Goal: Transaction & Acquisition: Purchase product/service

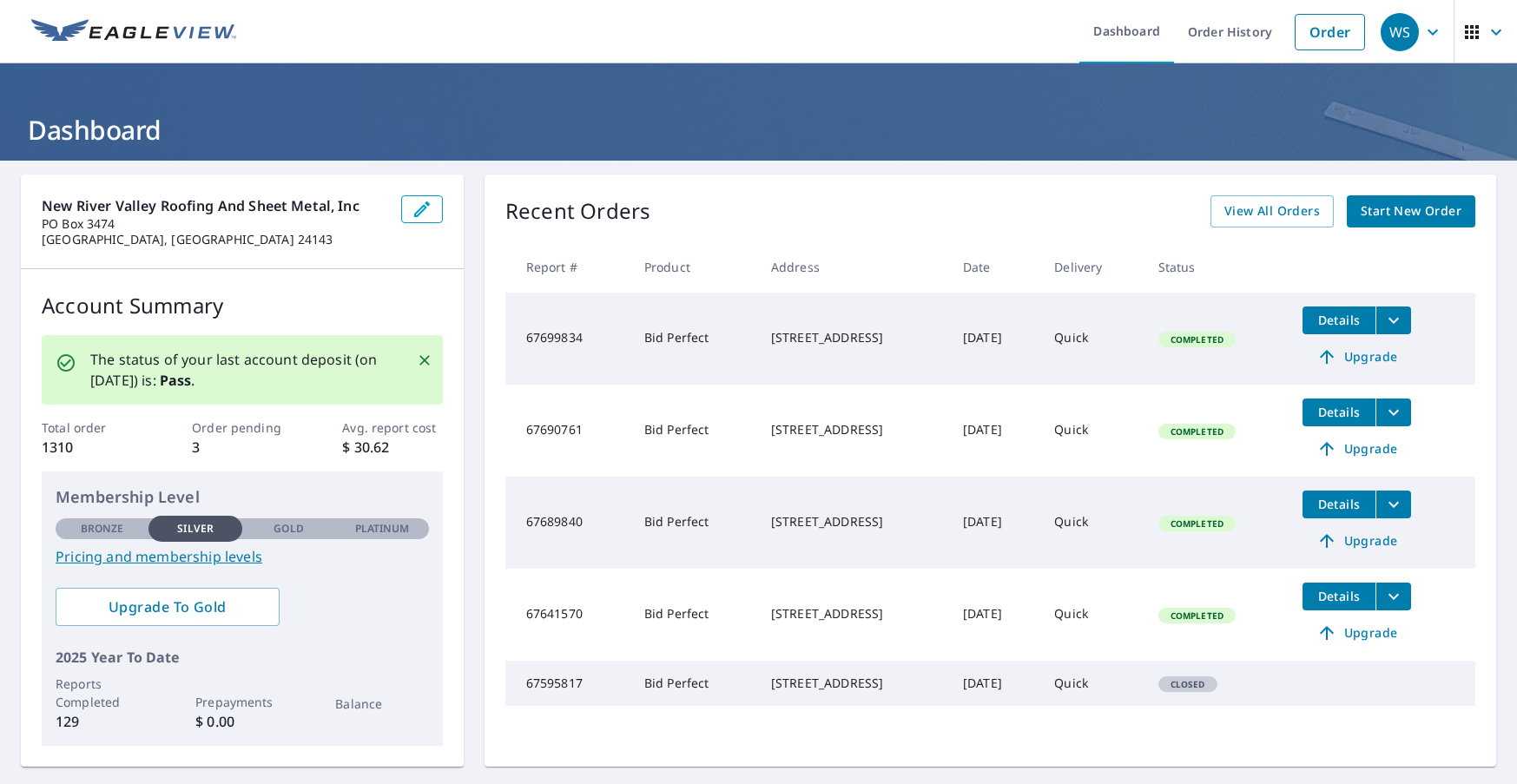
click at [1412, 219] on span "Start New Order" at bounding box center [1411, 211] width 101 height 21
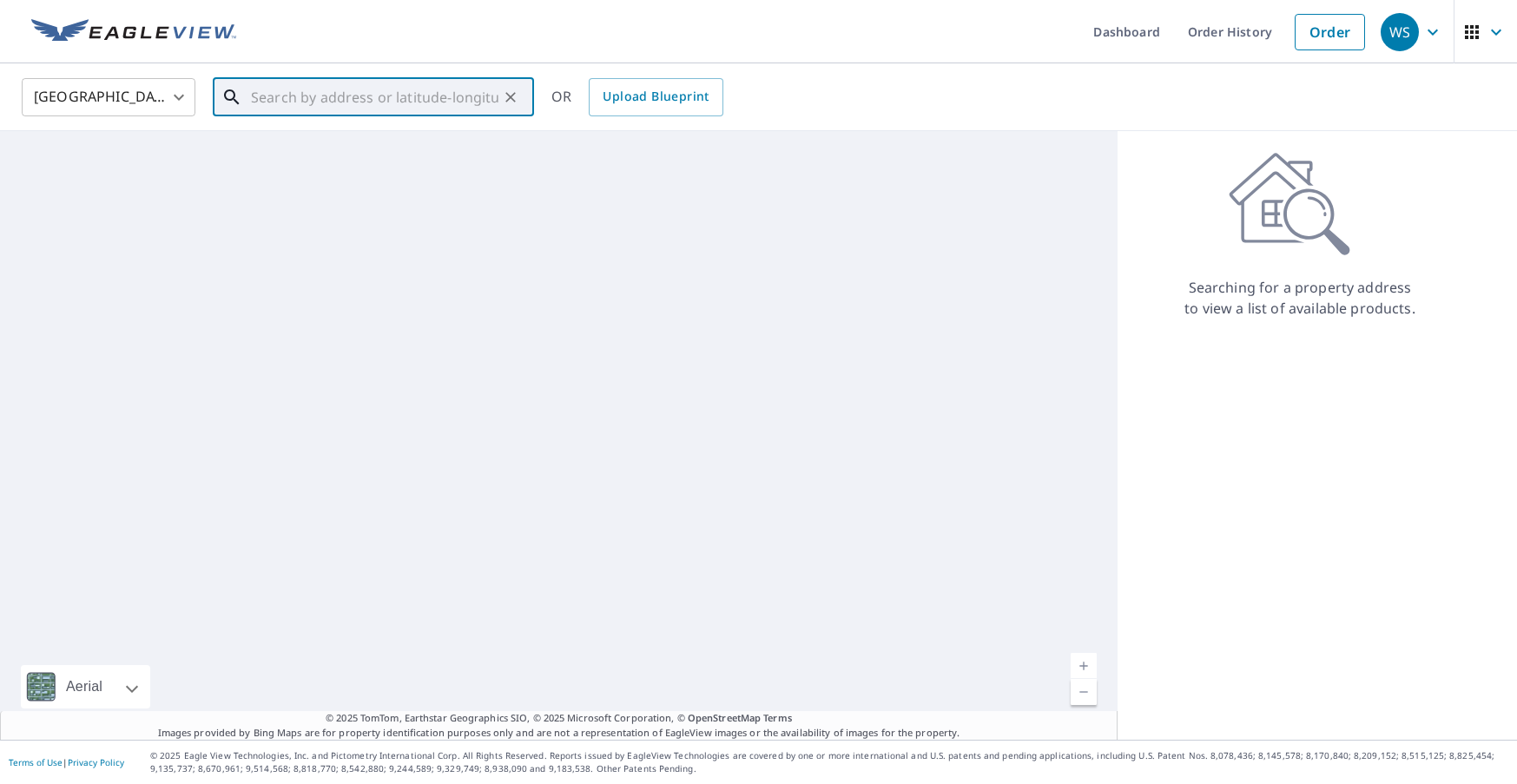
click at [472, 113] on input "text" at bounding box center [375, 97] width 247 height 49
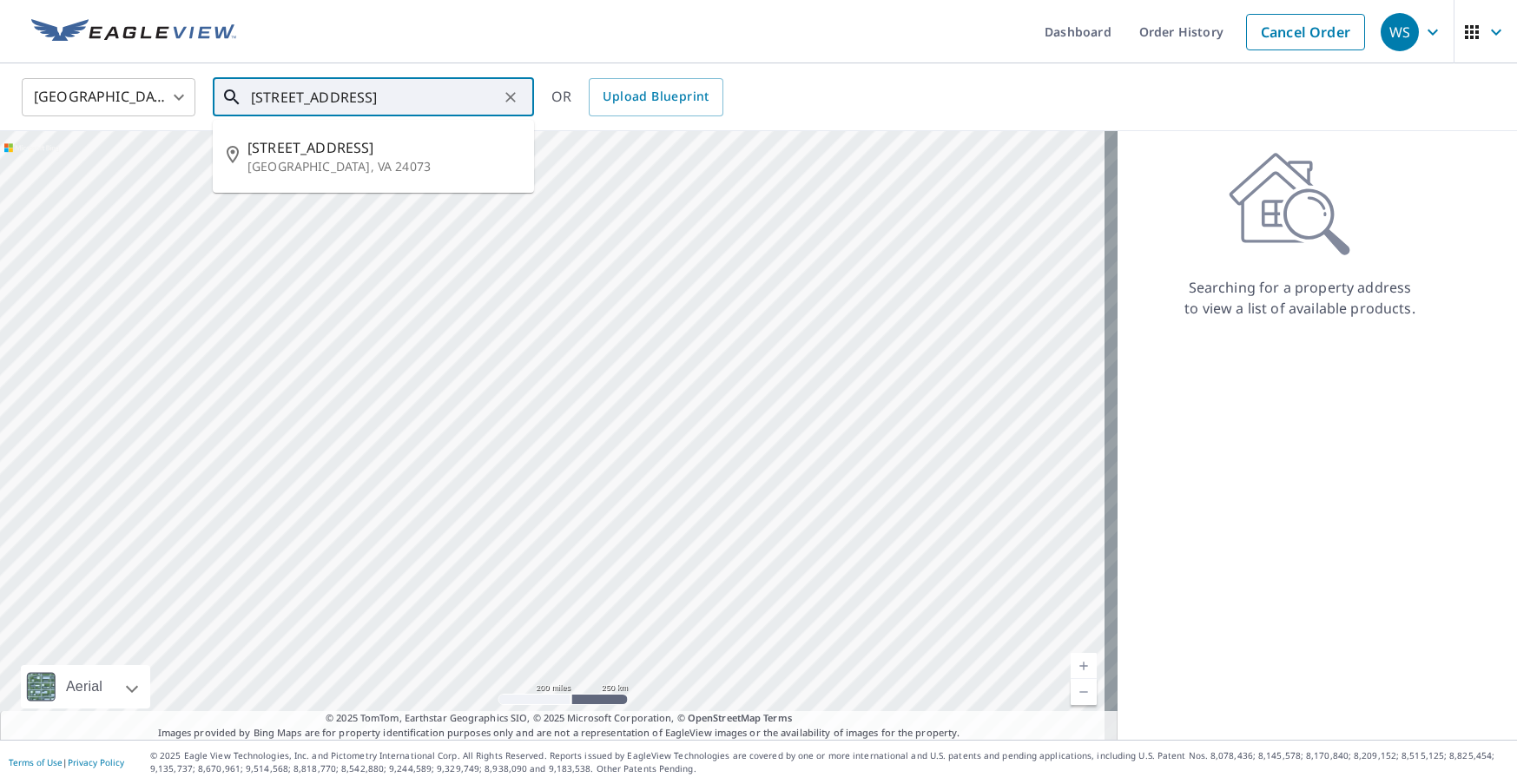
click at [284, 155] on span "[STREET_ADDRESS]" at bounding box center [384, 147] width 272 height 20
type input "[STREET_ADDRESS]"
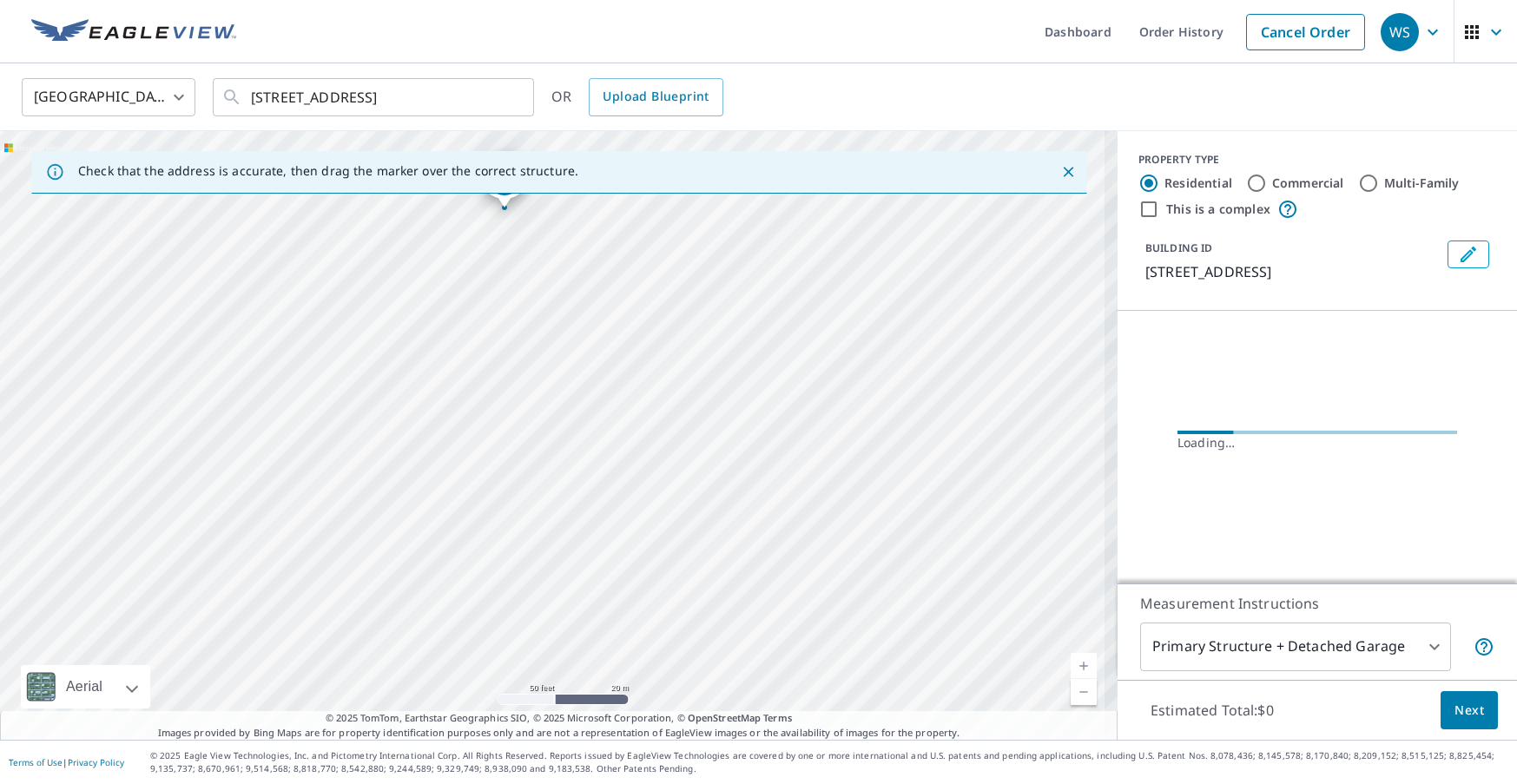
drag, startPoint x: 452, startPoint y: 358, endPoint x: 441, endPoint y: 401, distance: 44.4
click at [442, 401] on div "[STREET_ADDRESS]" at bounding box center [559, 435] width 1118 height 609
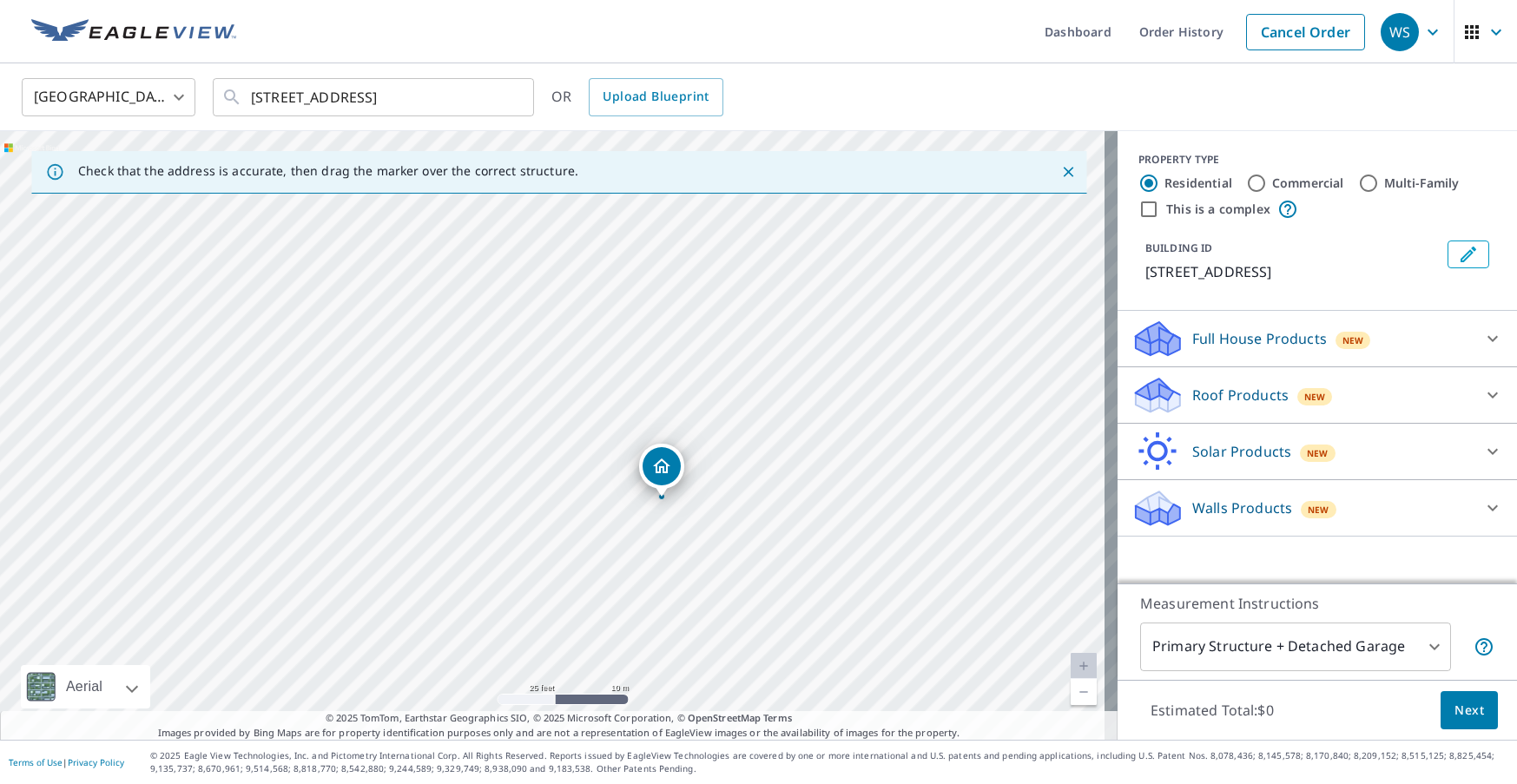
drag, startPoint x: 793, startPoint y: 429, endPoint x: 801, endPoint y: 445, distance: 17.9
click at [801, 445] on div "[STREET_ADDRESS]" at bounding box center [559, 435] width 1118 height 609
click at [1211, 403] on p "Roof Products" at bounding box center [1241, 394] width 96 height 20
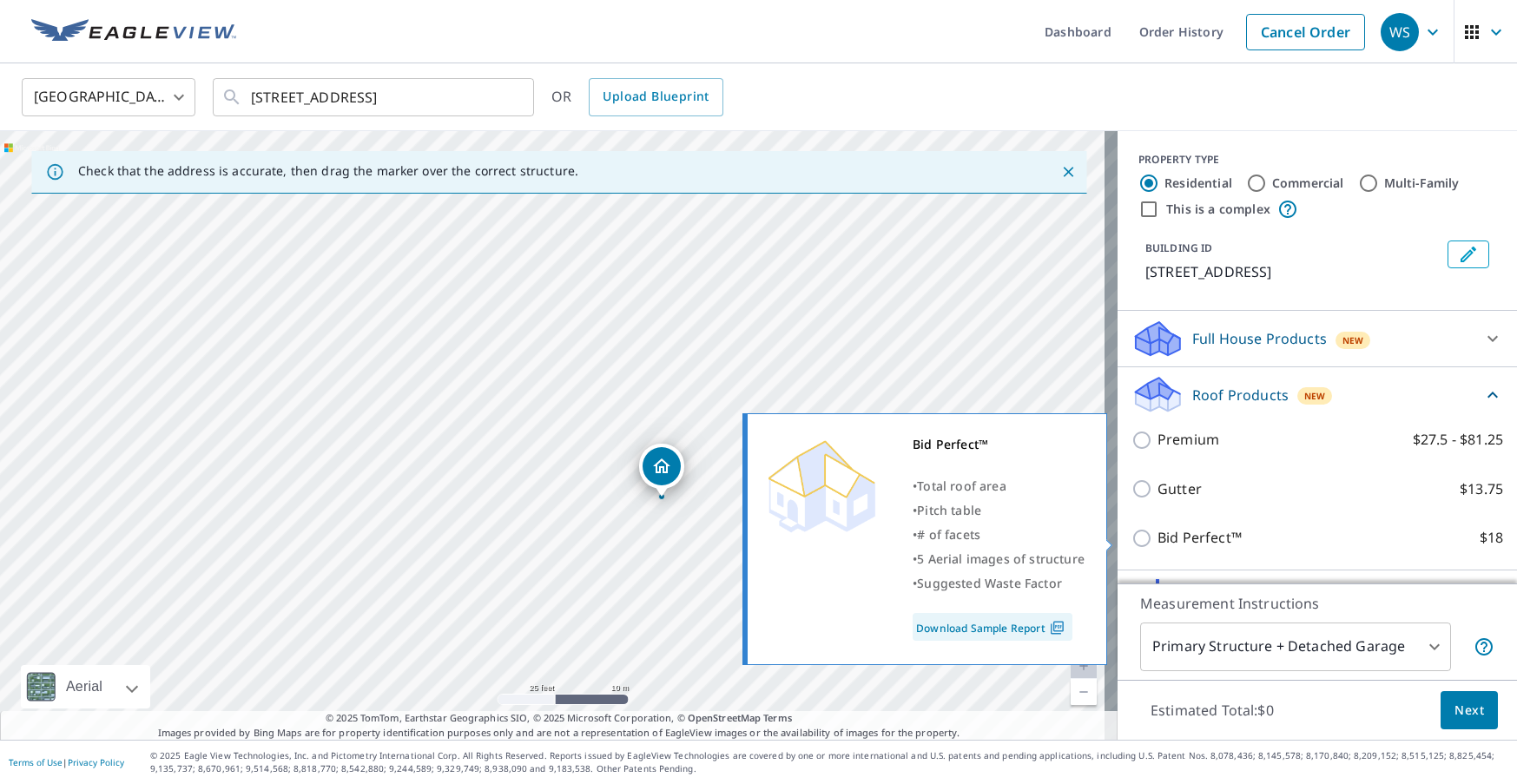
click at [1137, 535] on input "Bid Perfect™ $18" at bounding box center [1144, 537] width 26 height 20
checkbox input "true"
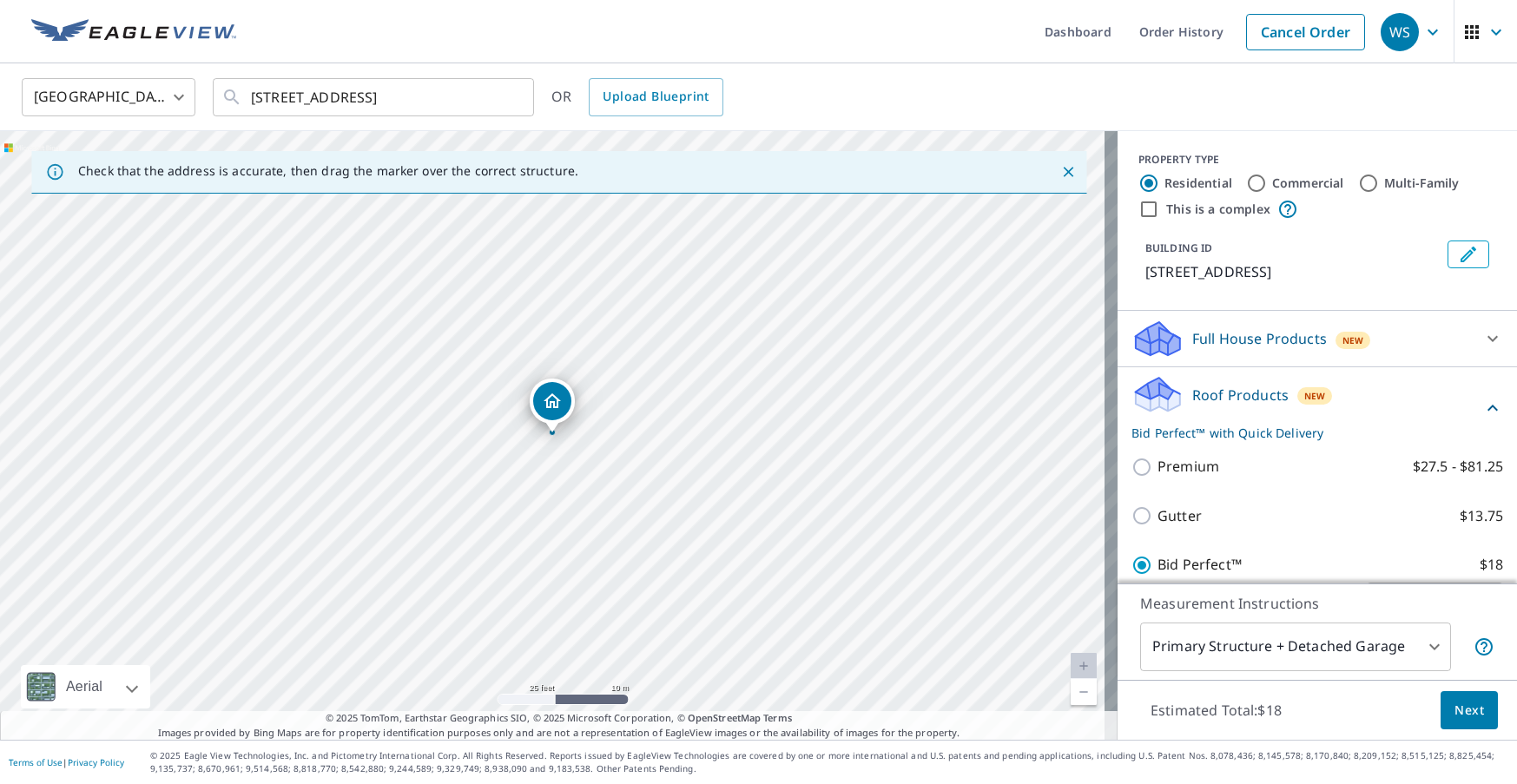
click at [1455, 720] on span "Next" at bounding box center [1469, 710] width 29 height 21
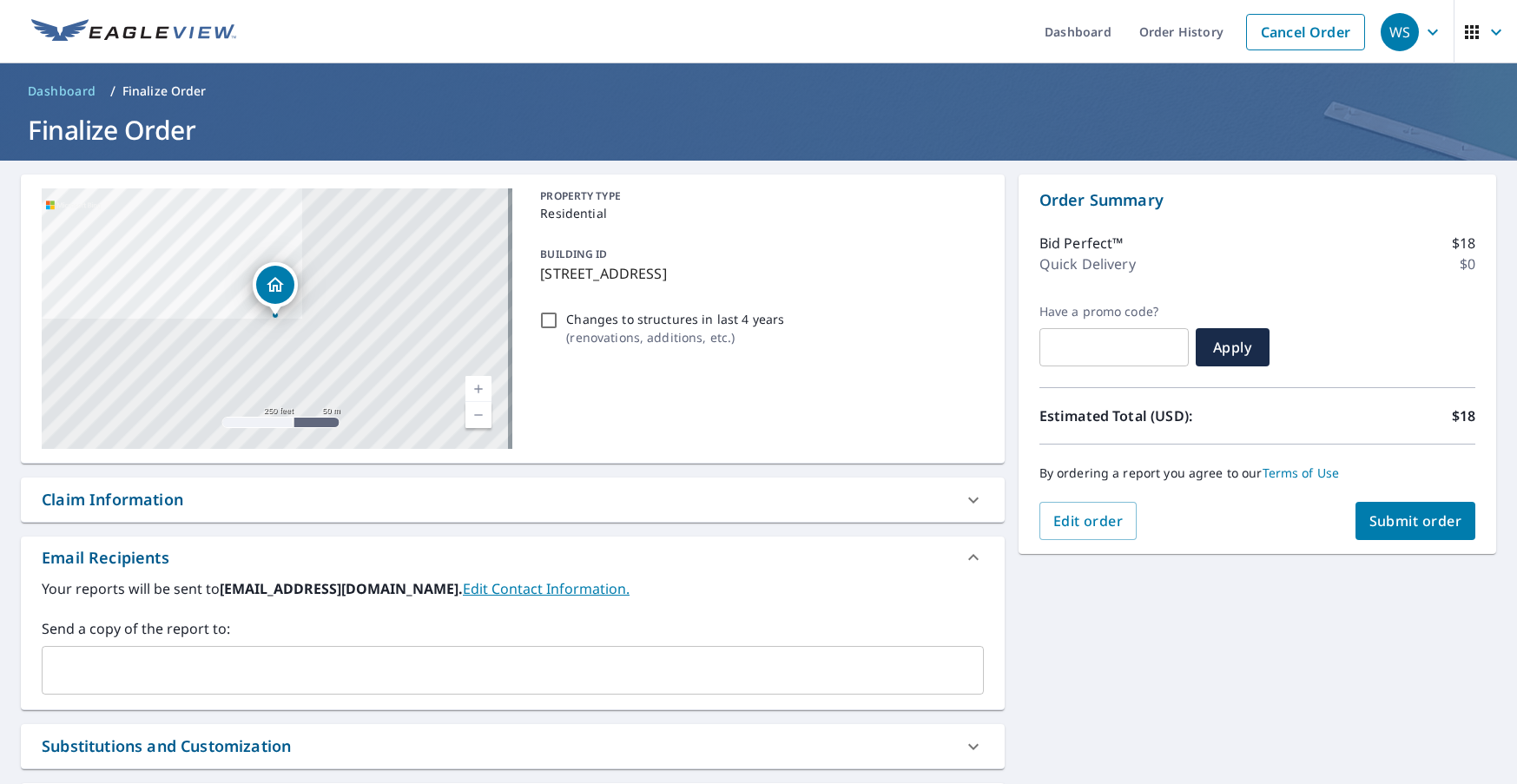
click at [1410, 527] on span "Submit order" at bounding box center [1416, 521] width 93 height 19
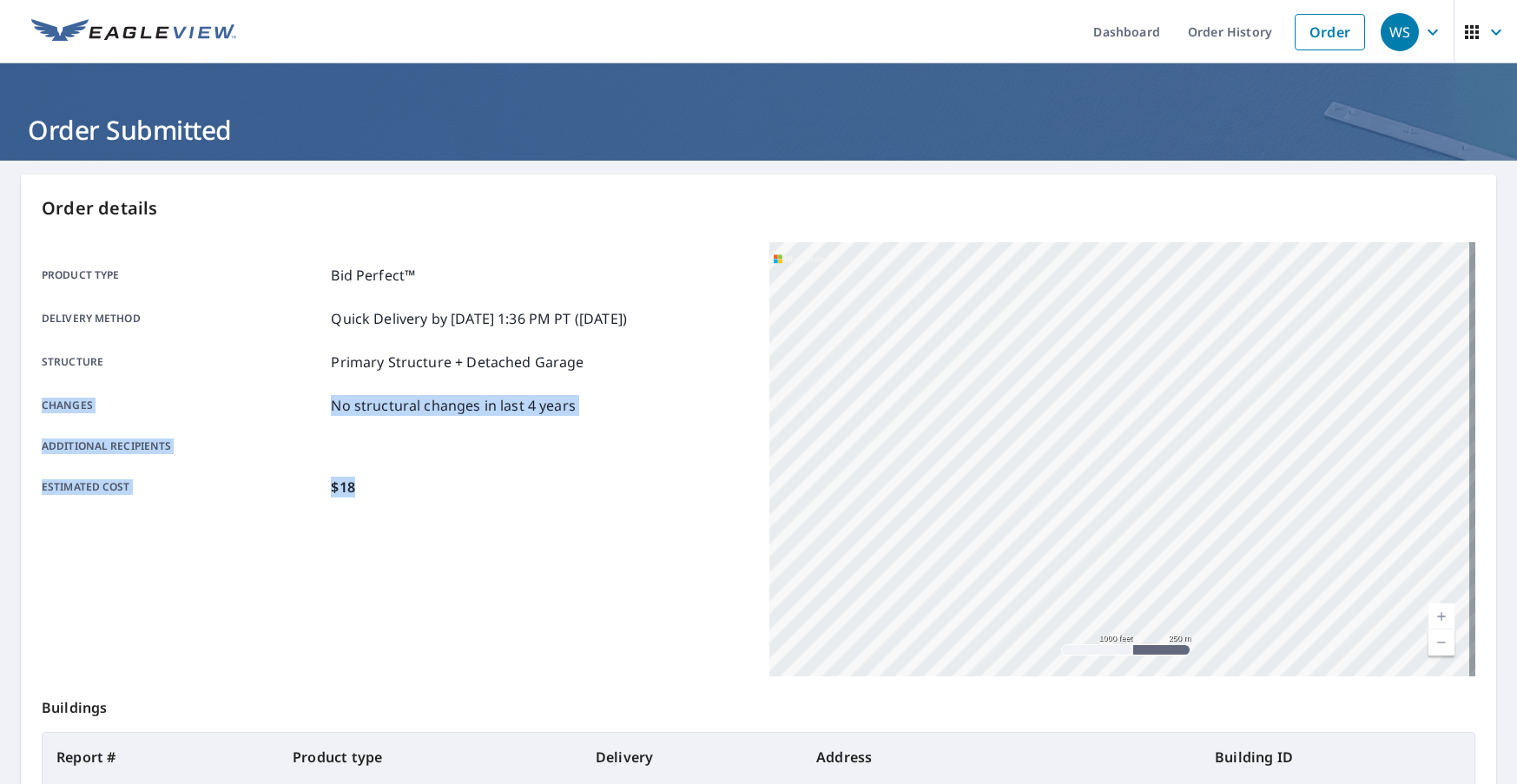
drag, startPoint x: 699, startPoint y: 521, endPoint x: 667, endPoint y: 360, distance: 164.1
click at [667, 360] on div "Product type Bid Perfect™ Delivery method Quick Delivery by [DATE] 1:36 PM PT (…" at bounding box center [395, 459] width 707 height 434
